Goal: Task Accomplishment & Management: Complete application form

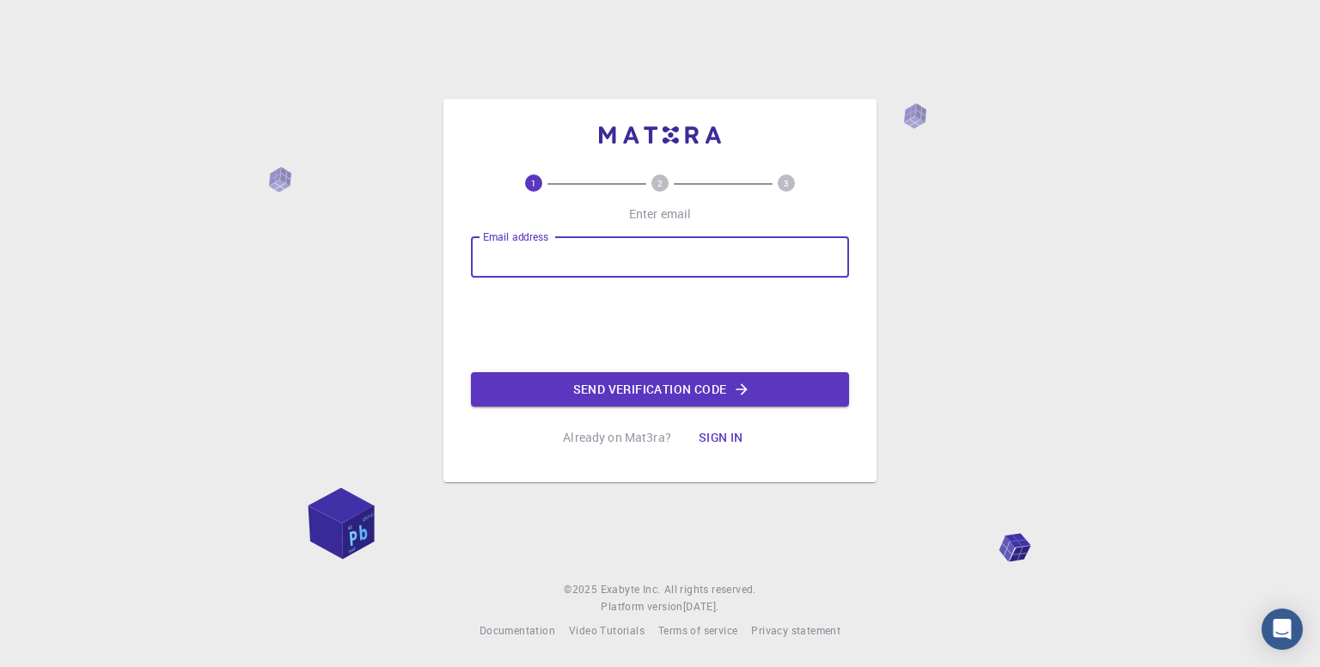
click at [554, 264] on input "Email address" at bounding box center [660, 256] width 378 height 41
type input "[EMAIL_ADDRESS][DOMAIN_NAME]"
click at [631, 393] on button "Send verification code" at bounding box center [660, 389] width 378 height 34
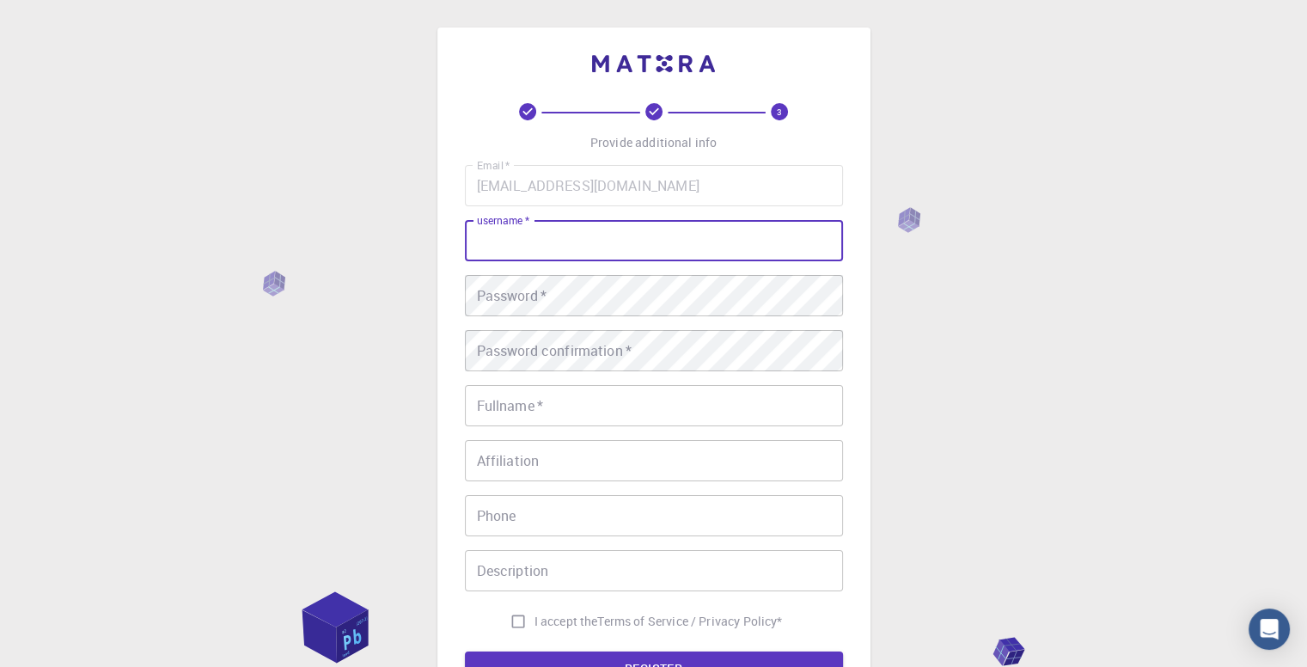
click at [628, 238] on input "username   *" at bounding box center [654, 240] width 378 height 41
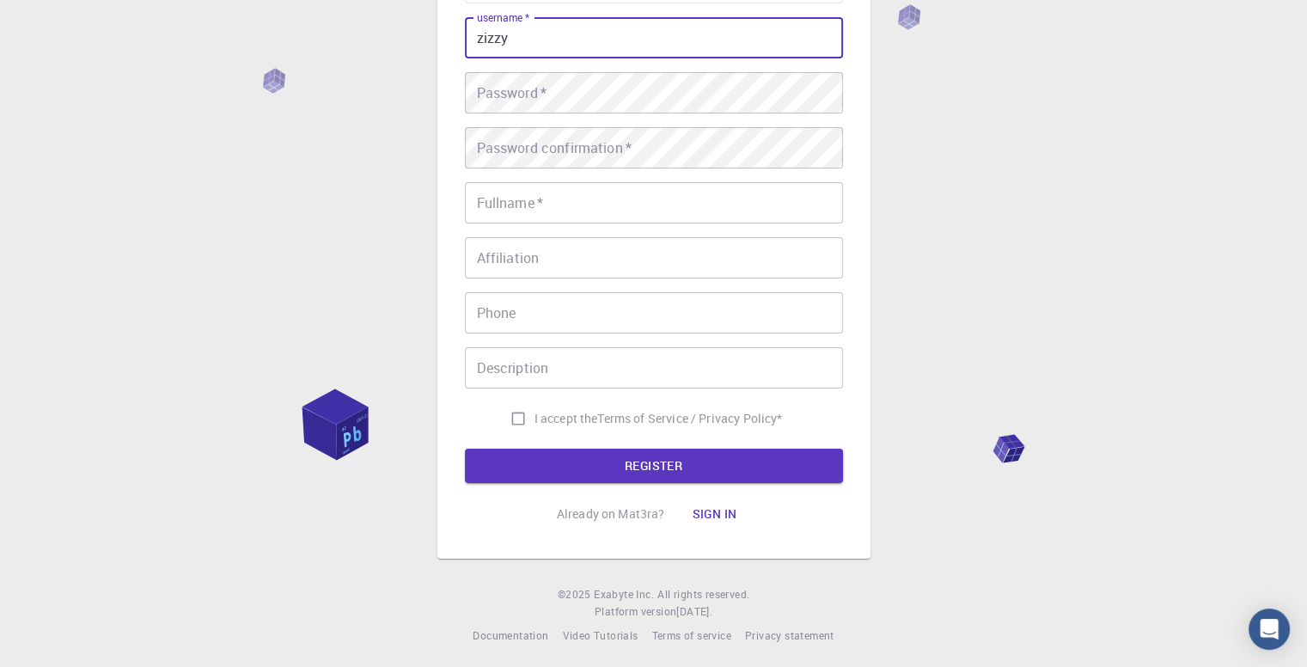
scroll to position [207, 0]
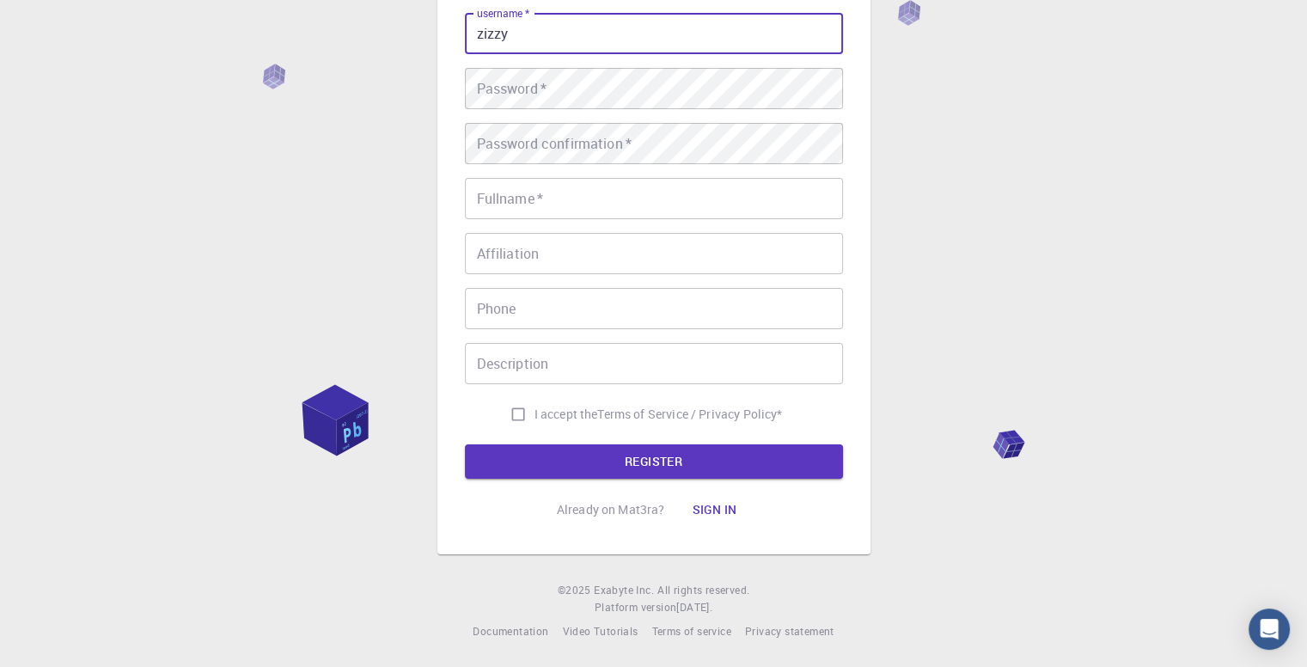
type input "zizzy"
click at [519, 413] on input "I accept the Terms of Service / Privacy Policy *" at bounding box center [518, 414] width 33 height 33
checkbox input "true"
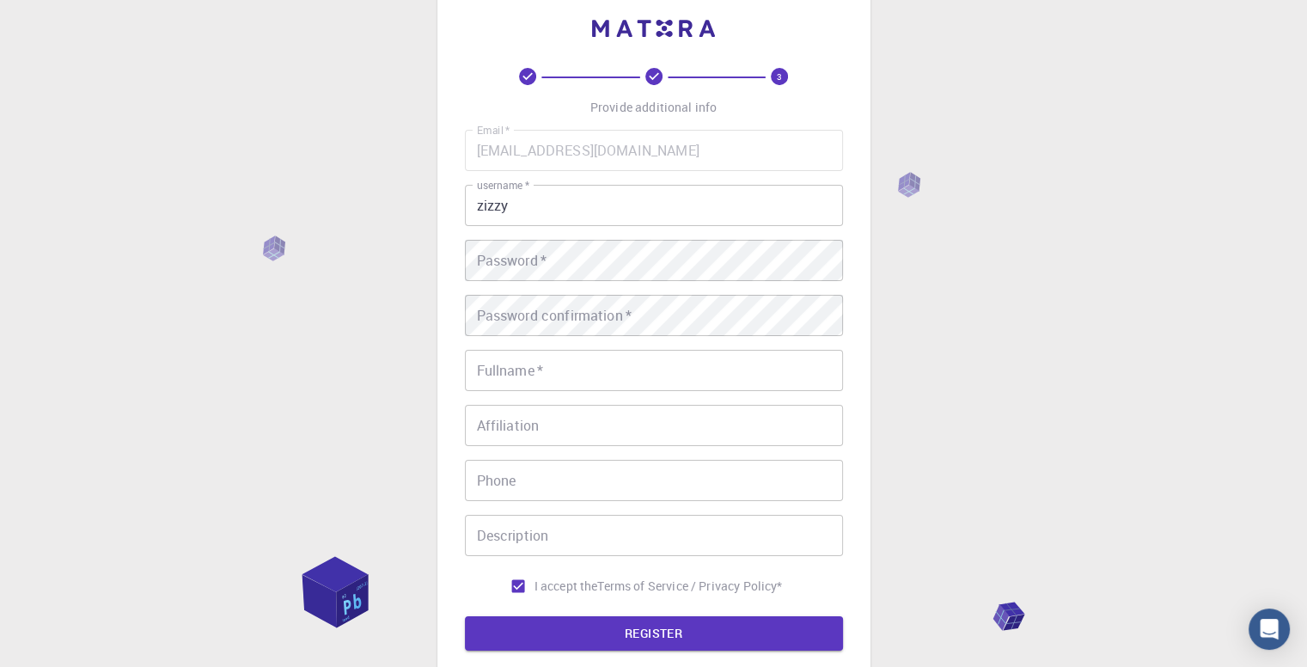
scroll to position [0, 0]
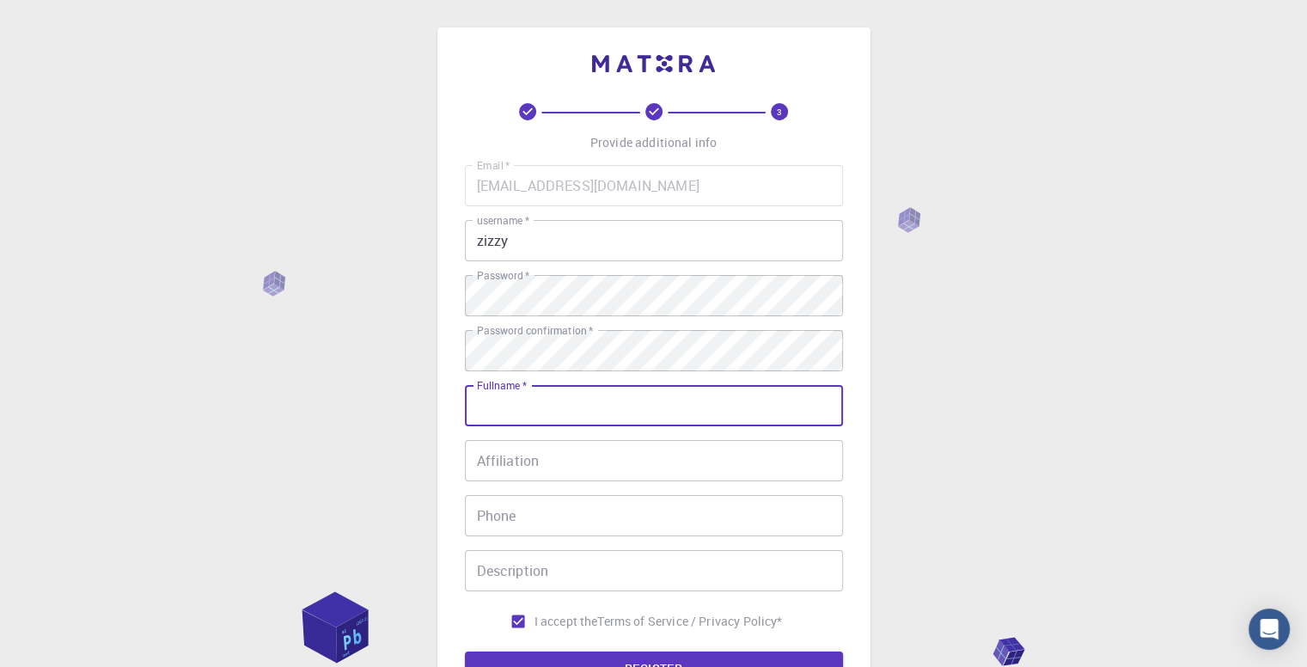
click at [755, 413] on input "Fullname   *" at bounding box center [654, 405] width 378 height 41
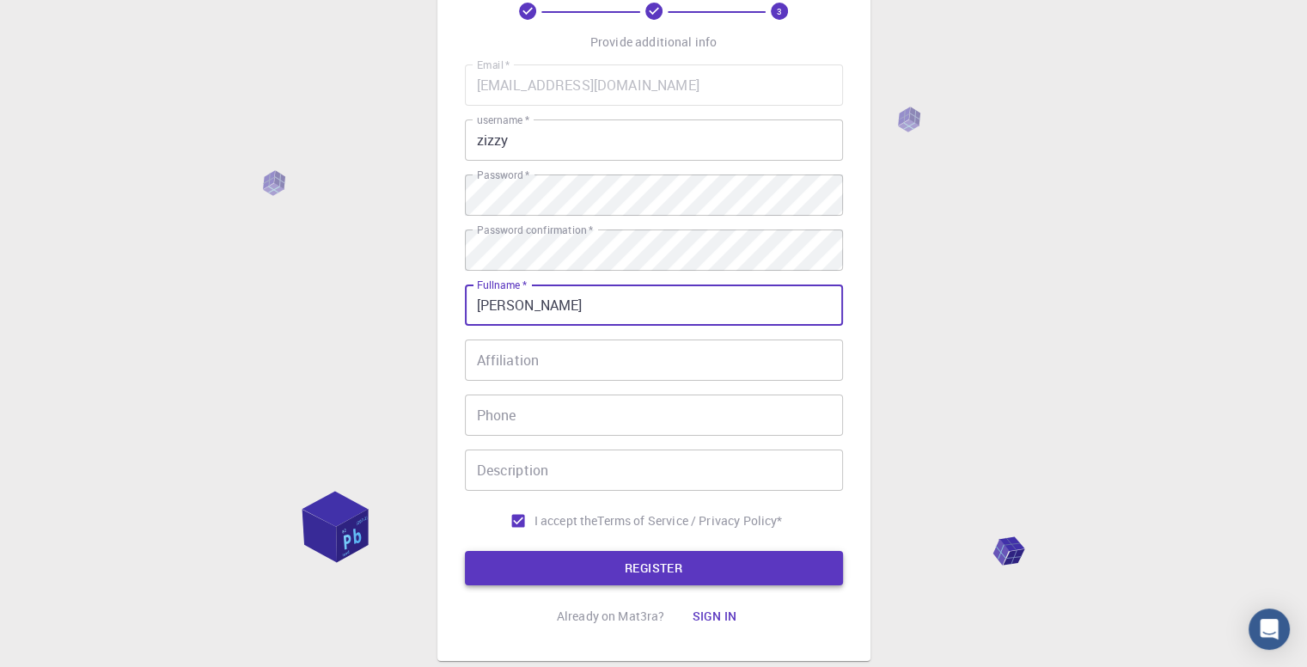
scroll to position [207, 0]
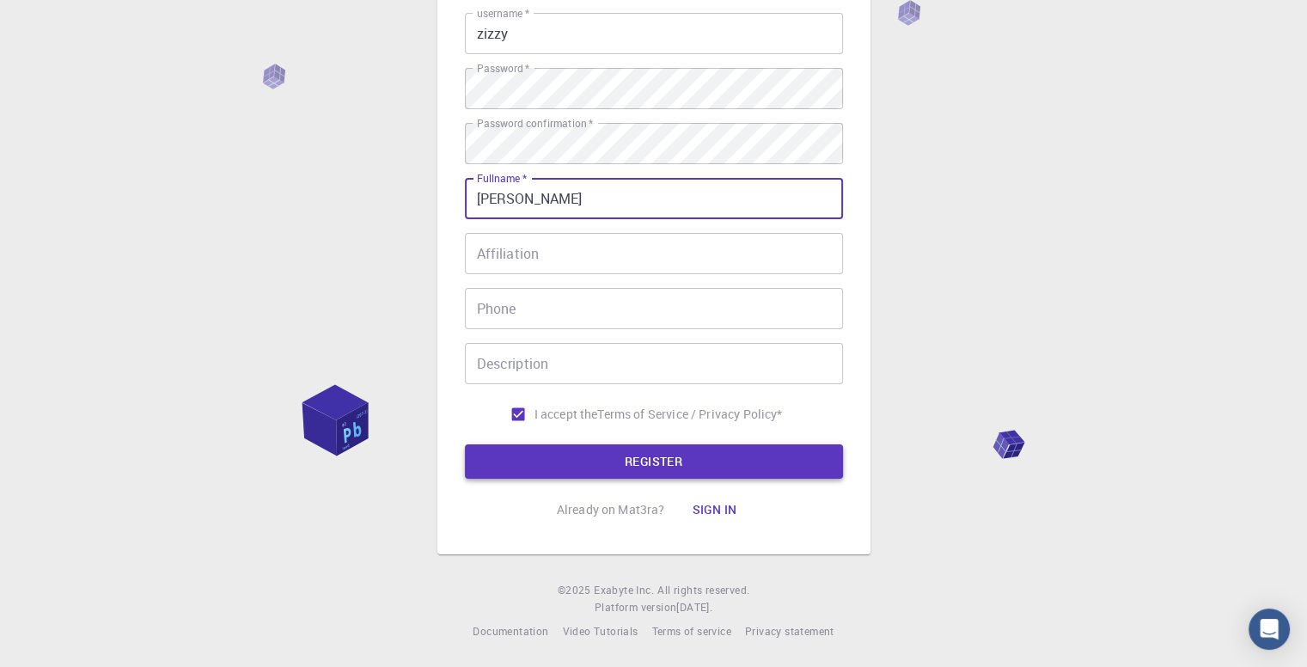
type input "[PERSON_NAME]"
click at [647, 470] on button "REGISTER" at bounding box center [654, 461] width 378 height 34
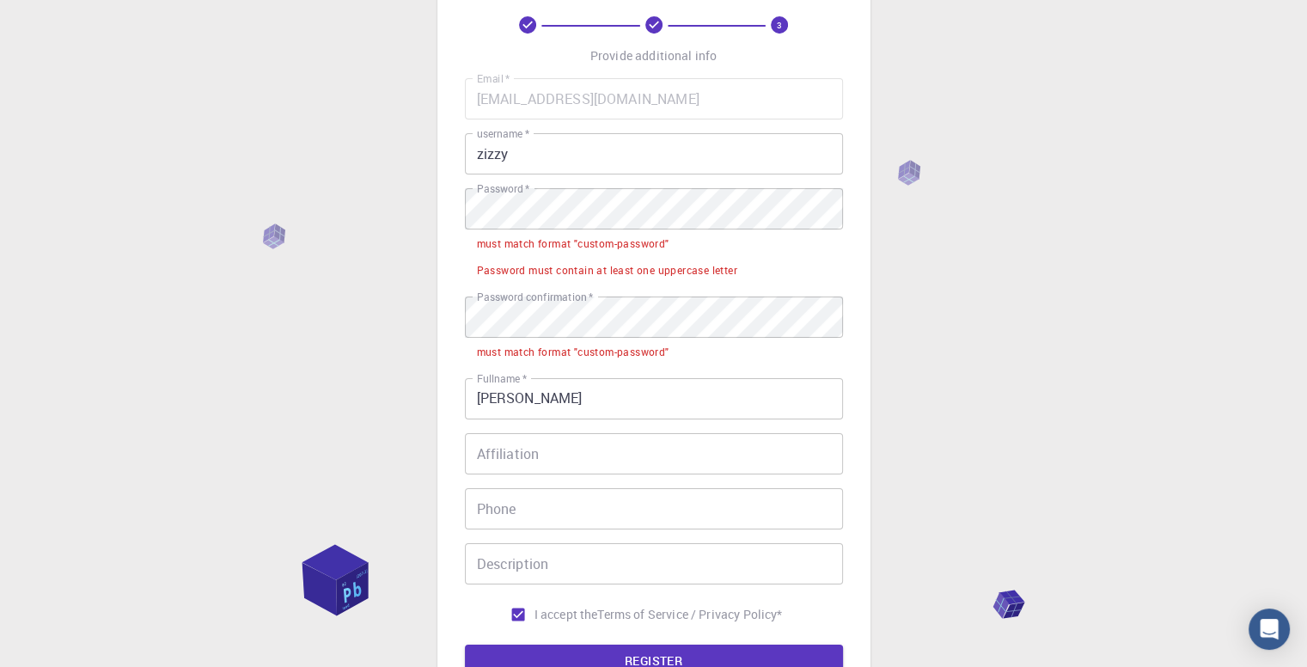
scroll to position [35, 0]
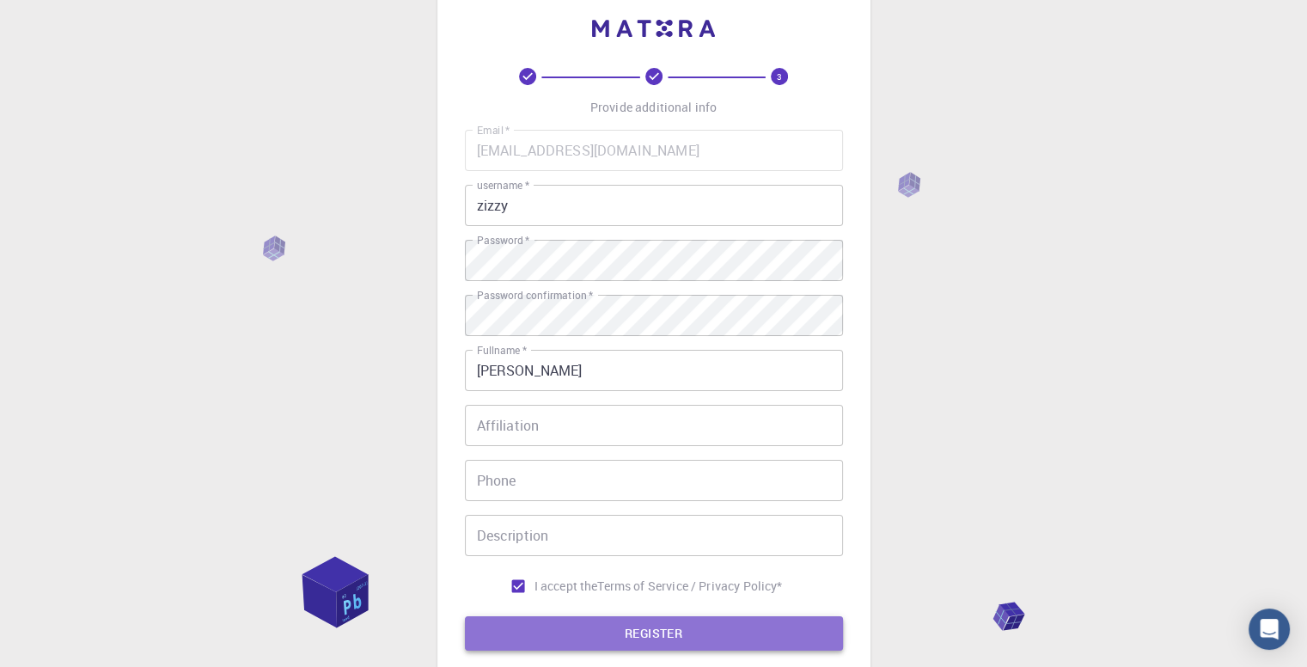
click at [695, 620] on button "REGISTER" at bounding box center [654, 633] width 378 height 34
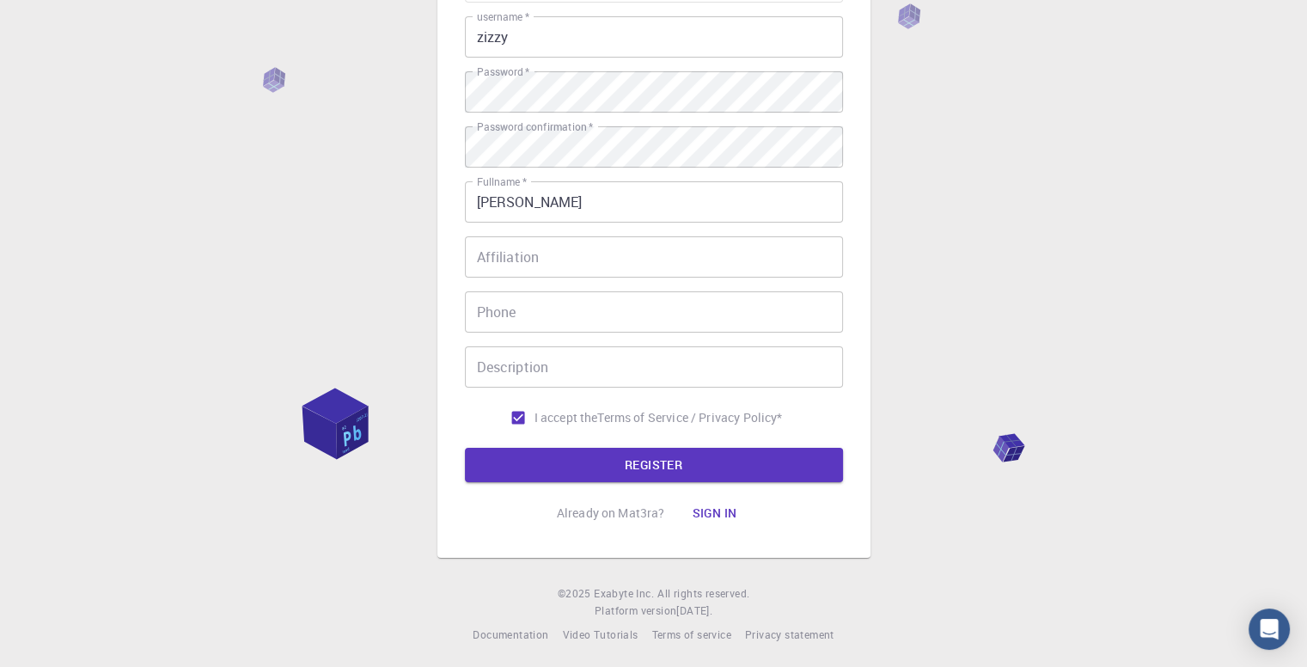
scroll to position [207, 0]
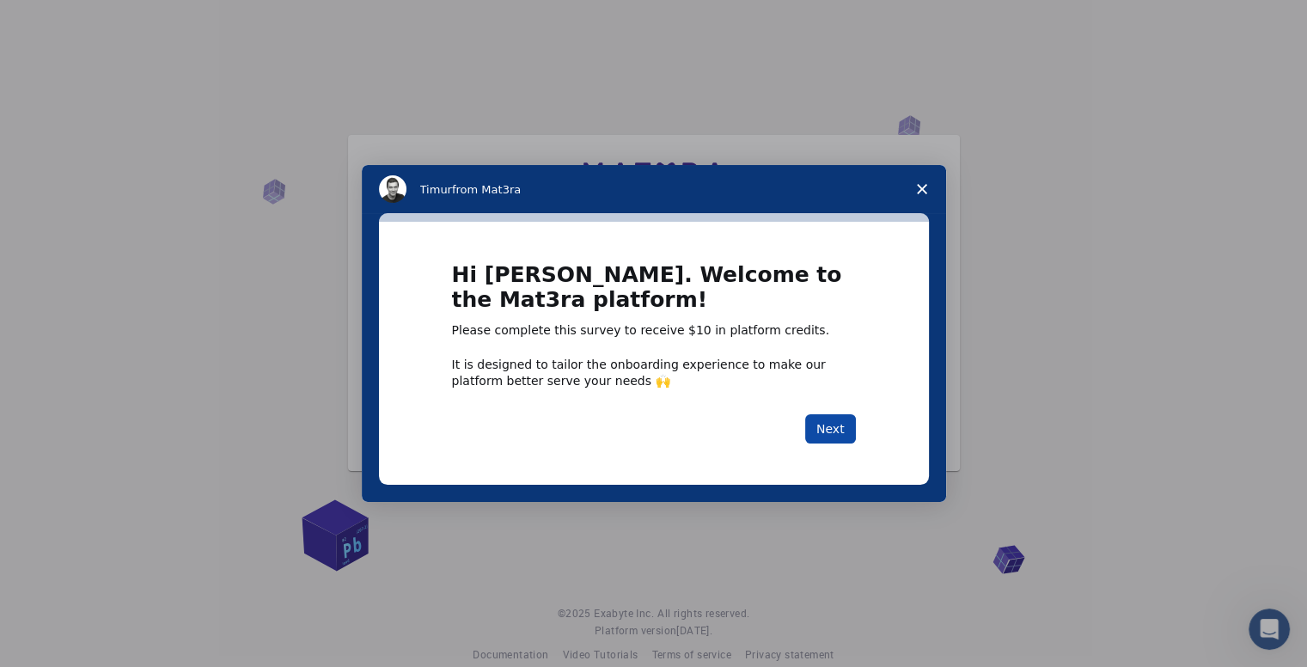
click at [818, 429] on button "Next" at bounding box center [830, 428] width 51 height 29
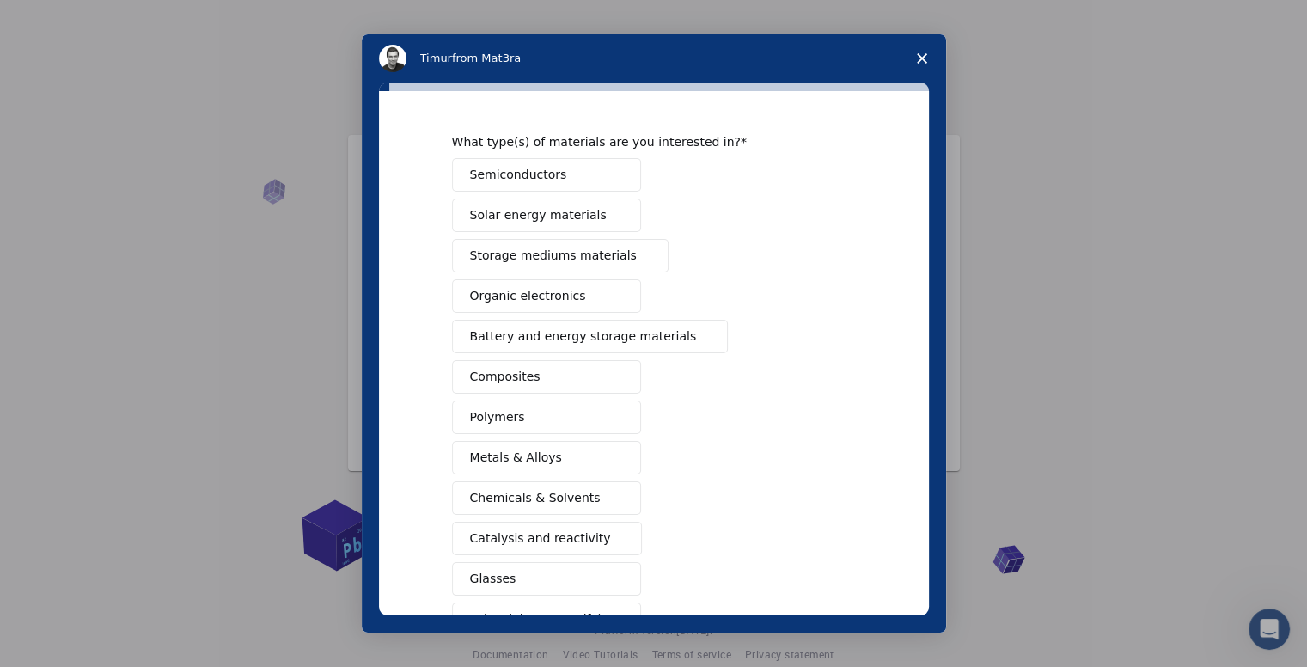
scroll to position [158, 0]
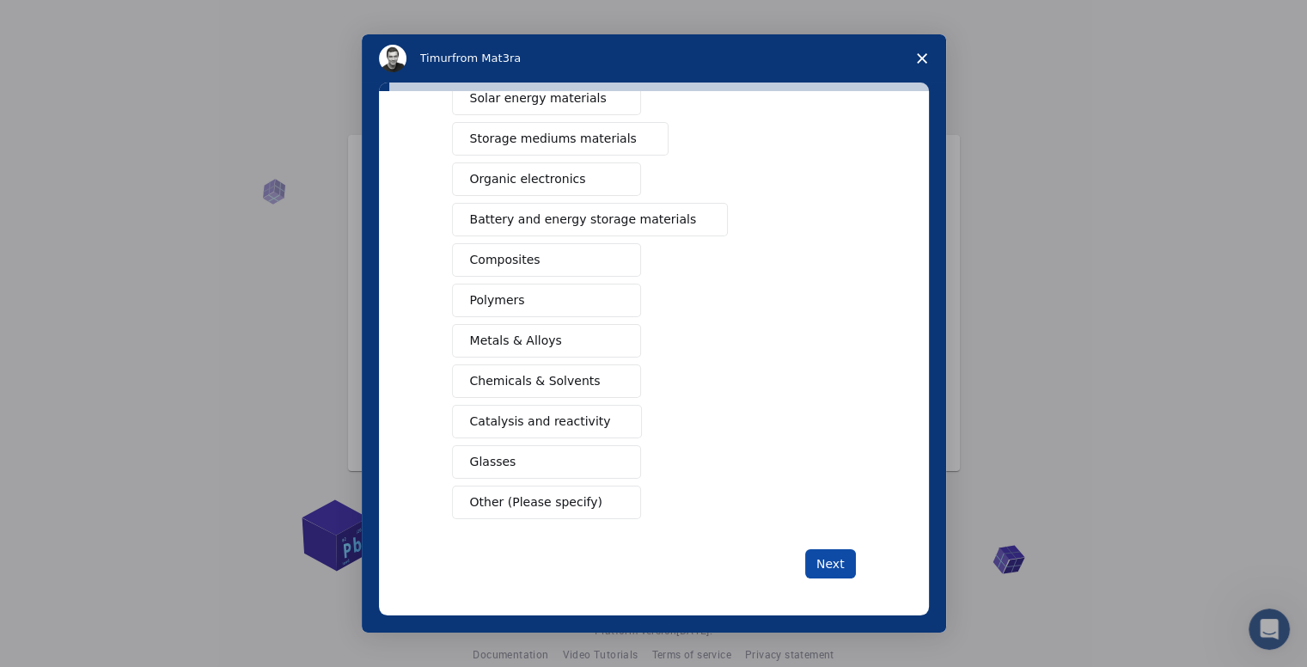
click at [816, 562] on button "Next" at bounding box center [830, 563] width 51 height 29
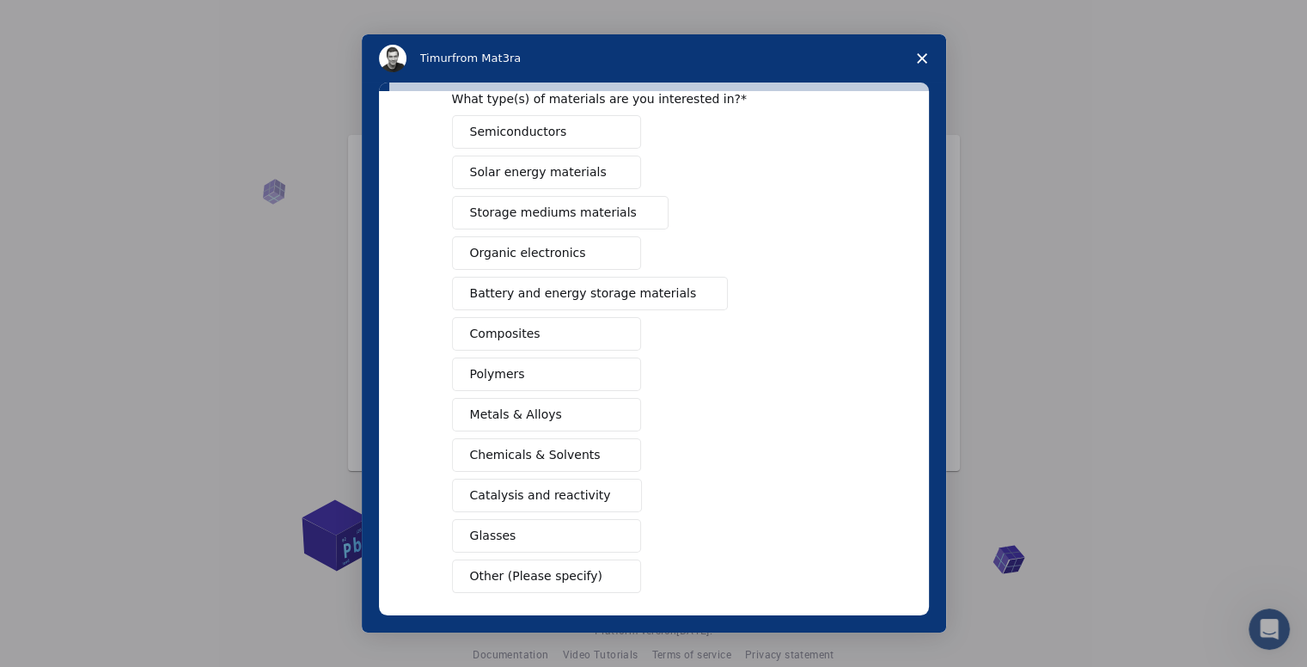
click at [563, 267] on button "Organic electronics" at bounding box center [546, 253] width 189 height 34
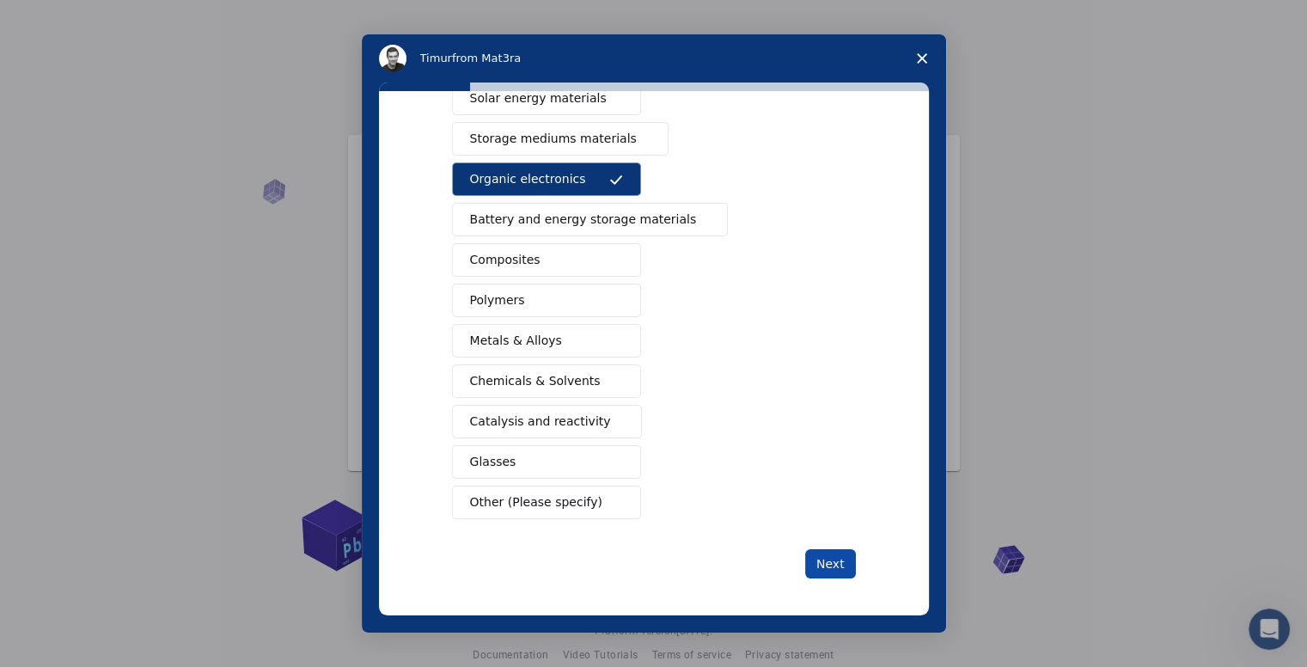
click at [814, 558] on button "Next" at bounding box center [830, 563] width 51 height 29
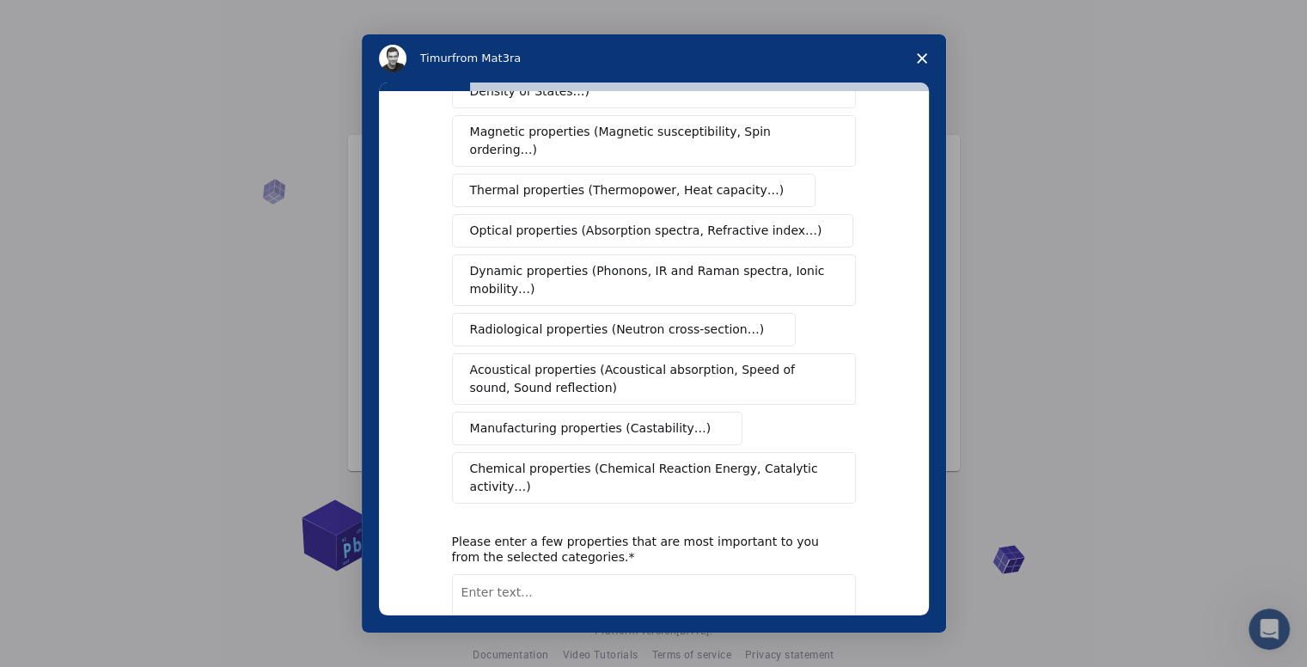
scroll to position [0, 0]
